Goal: Navigation & Orientation: Find specific page/section

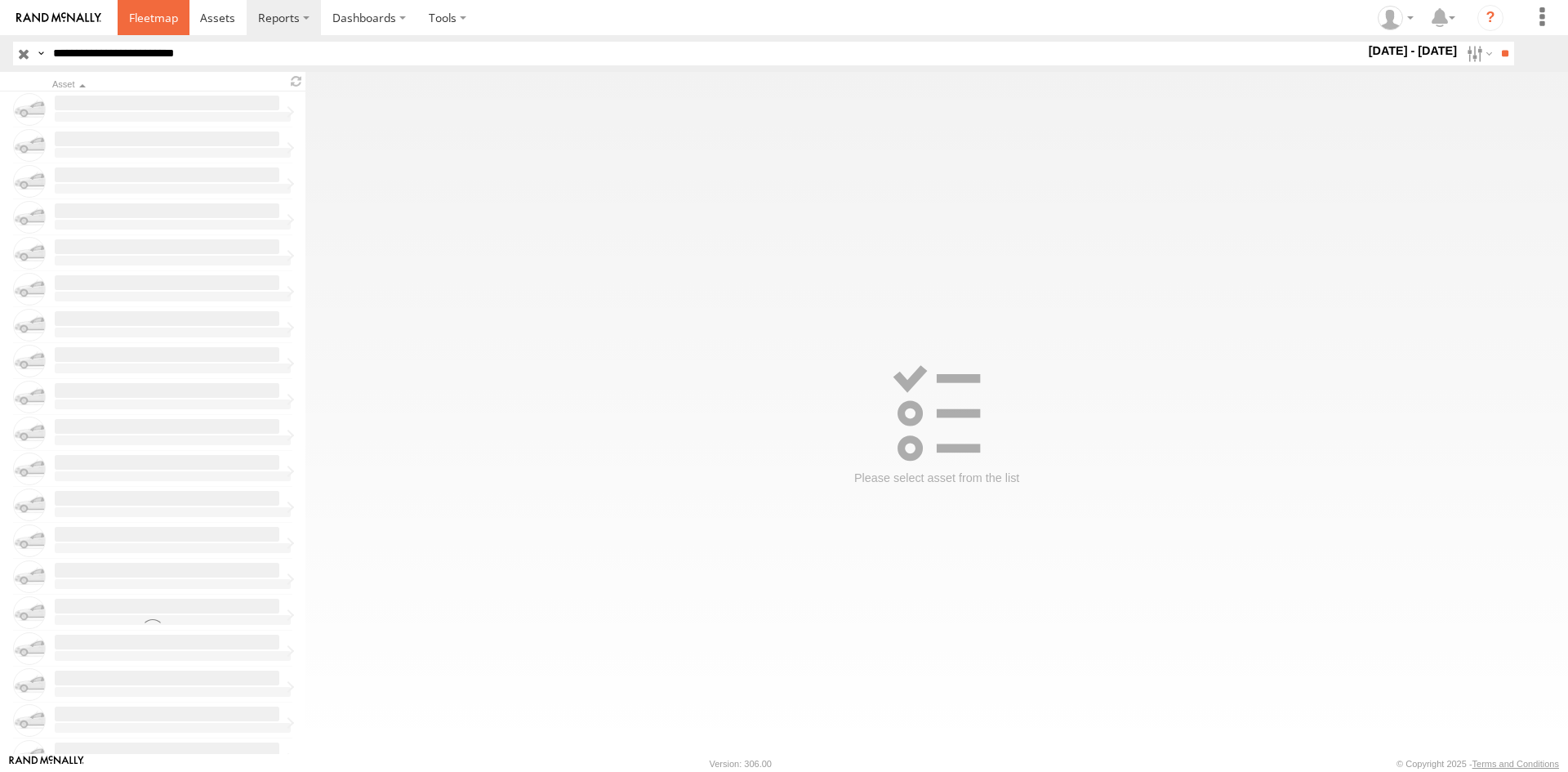
click at [153, 21] on span at bounding box center [153, 17] width 49 height 16
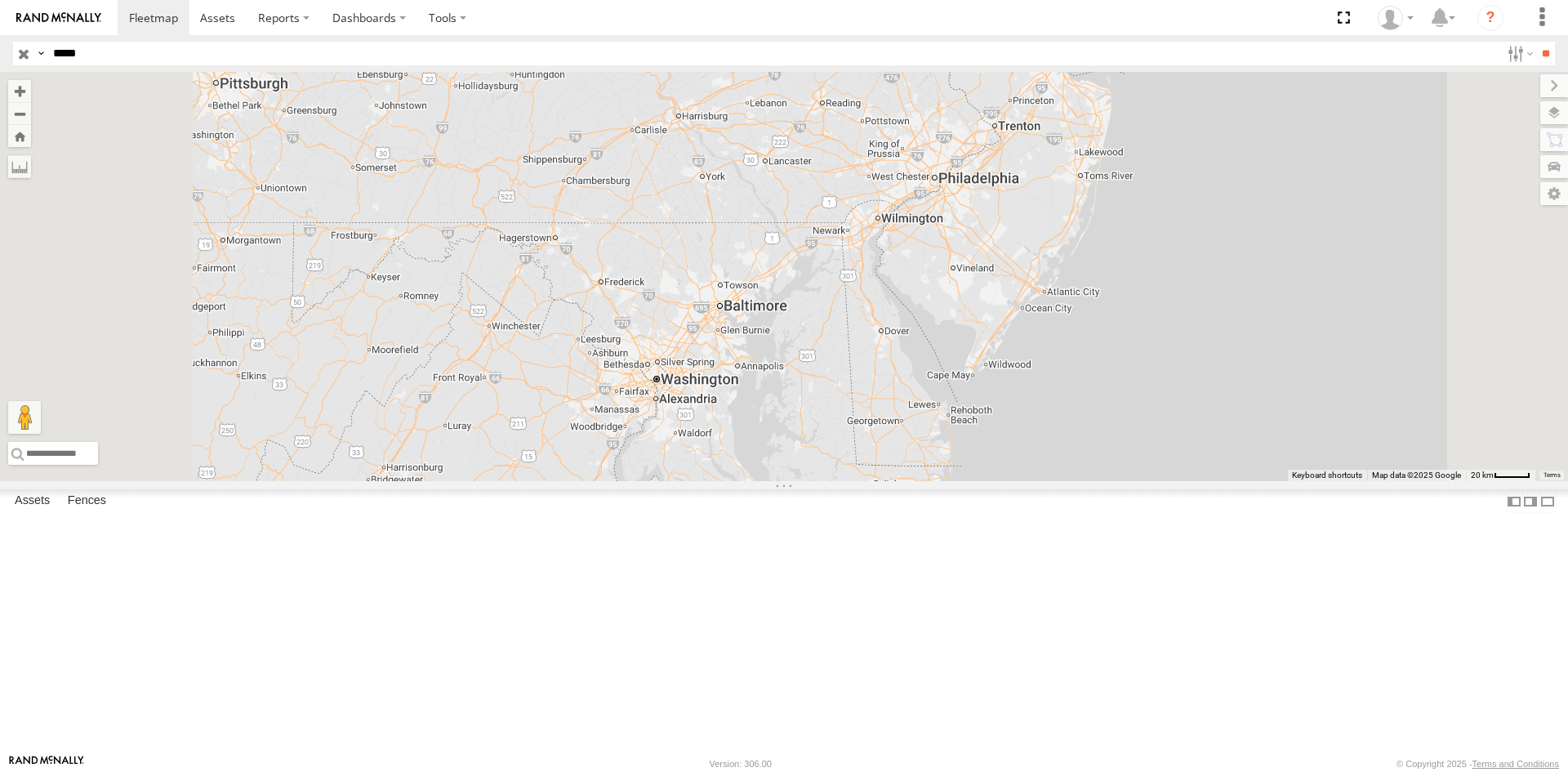
click at [22, 54] on input "button" at bounding box center [24, 53] width 22 height 24
